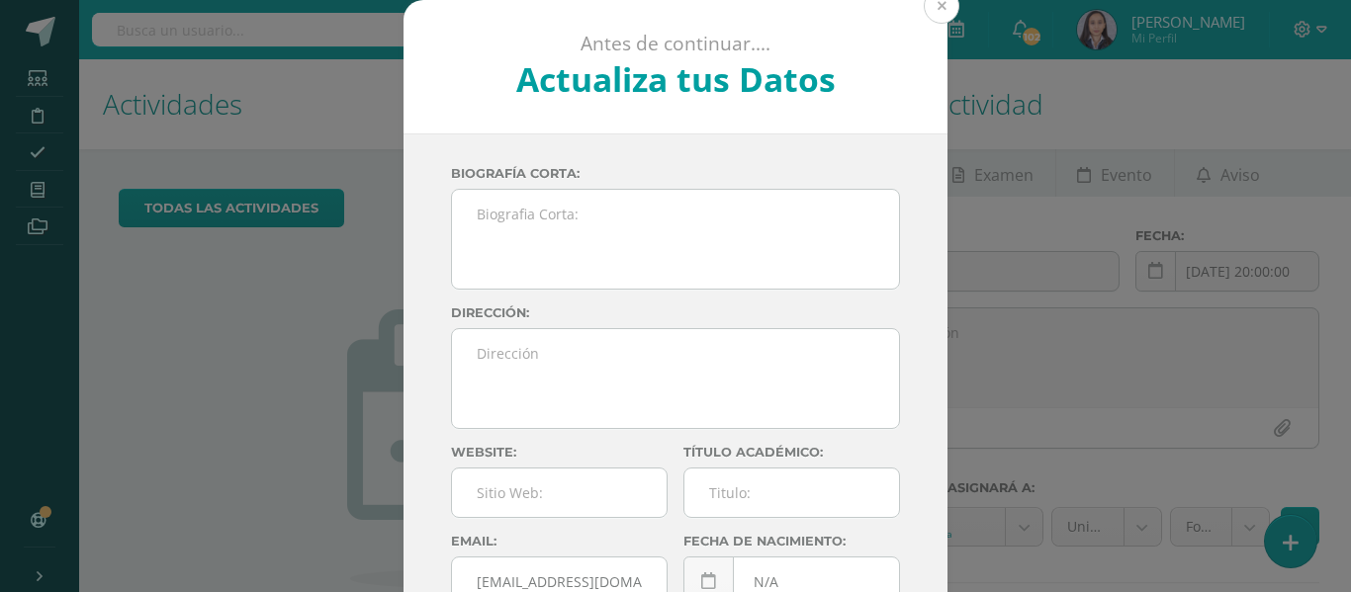
click at [929, 6] on button at bounding box center [942, 6] width 36 height 36
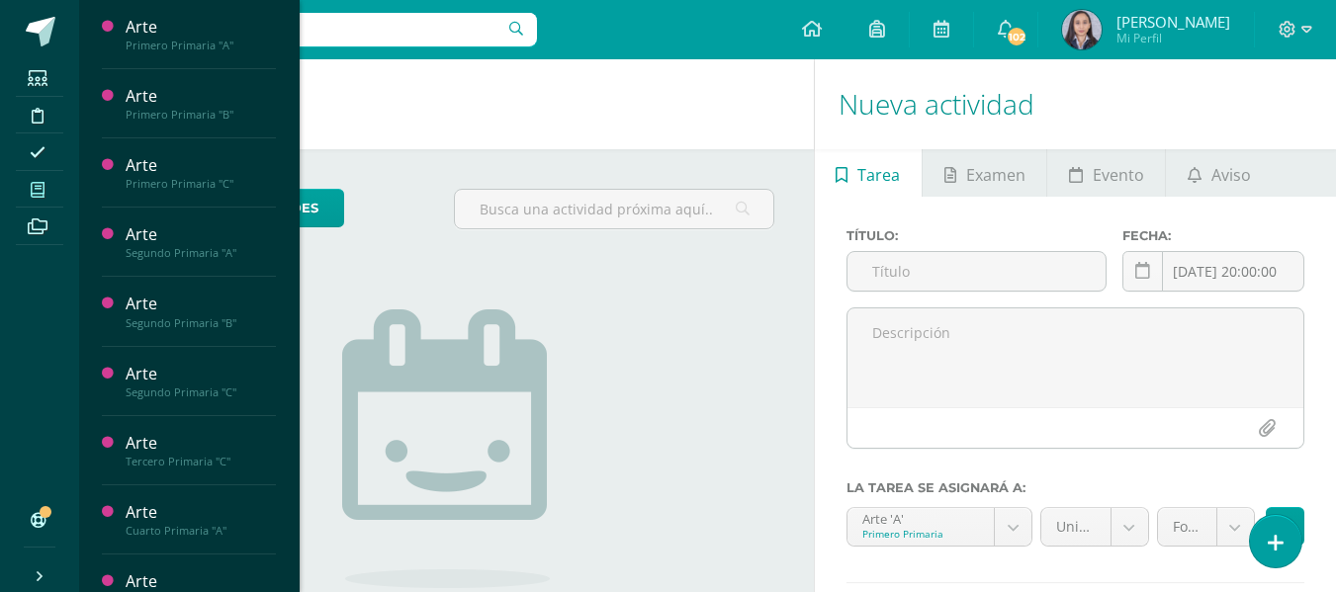
click at [36, 195] on icon at bounding box center [38, 190] width 14 height 16
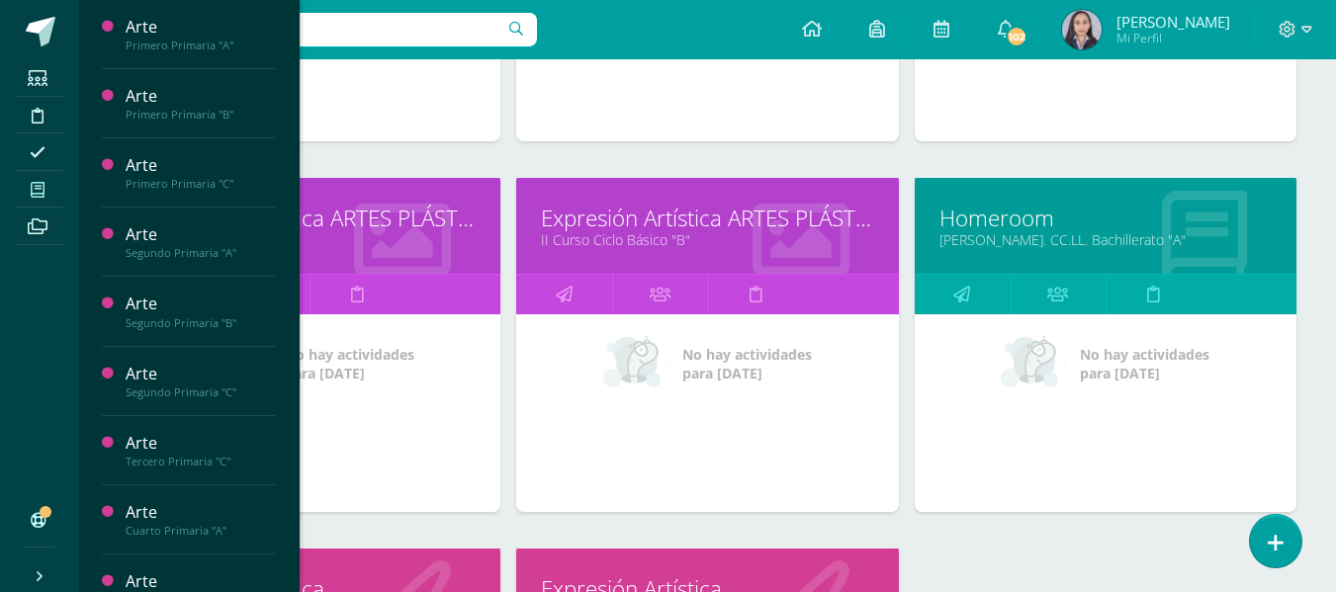
scroll to position [2420, 0]
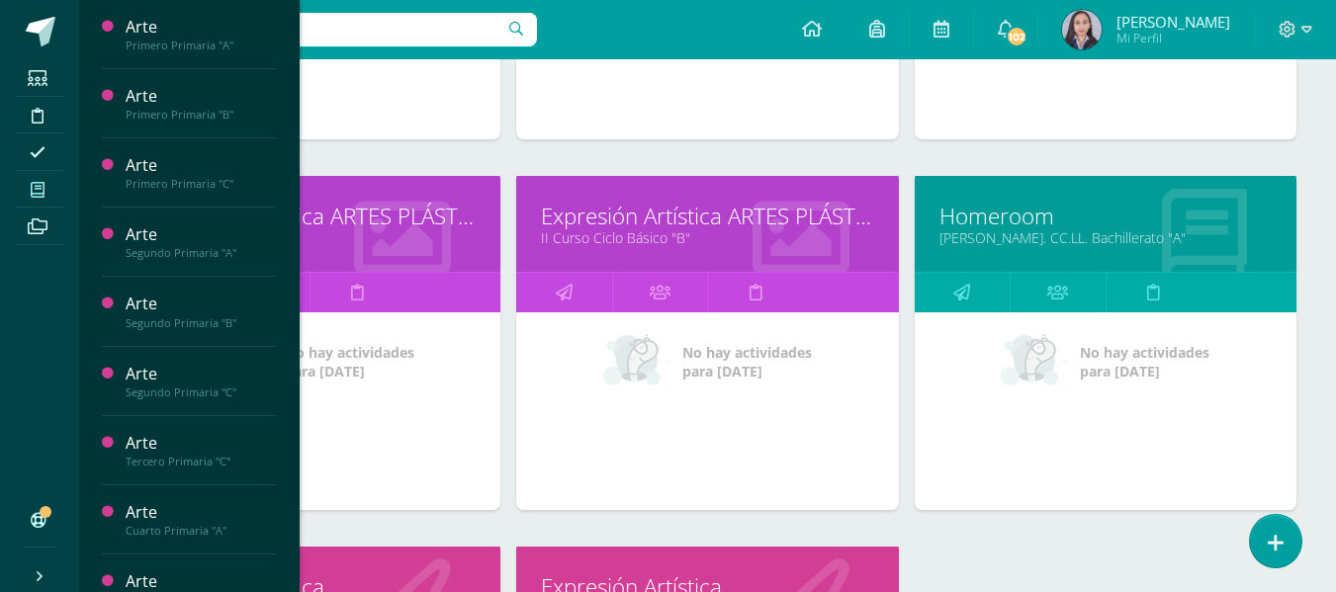
click at [1031, 231] on link "[PERSON_NAME]. CC.LL. Bachillerato "A"" at bounding box center [1105, 237] width 332 height 19
